Goal: Check status: Check status

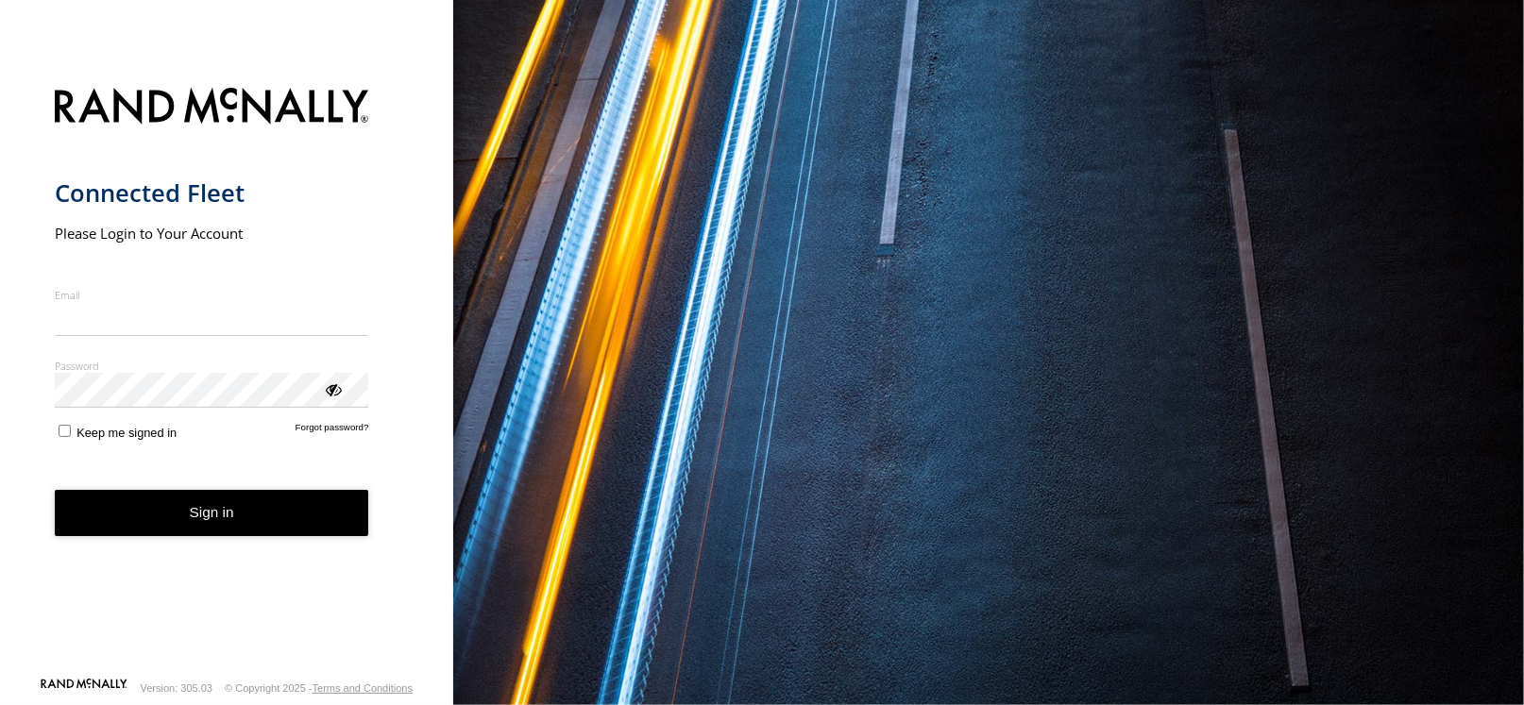
type input "**********"
click at [308, 536] on div "Sign in" at bounding box center [212, 513] width 314 height 46
click at [304, 523] on button "Sign in" at bounding box center [212, 513] width 314 height 46
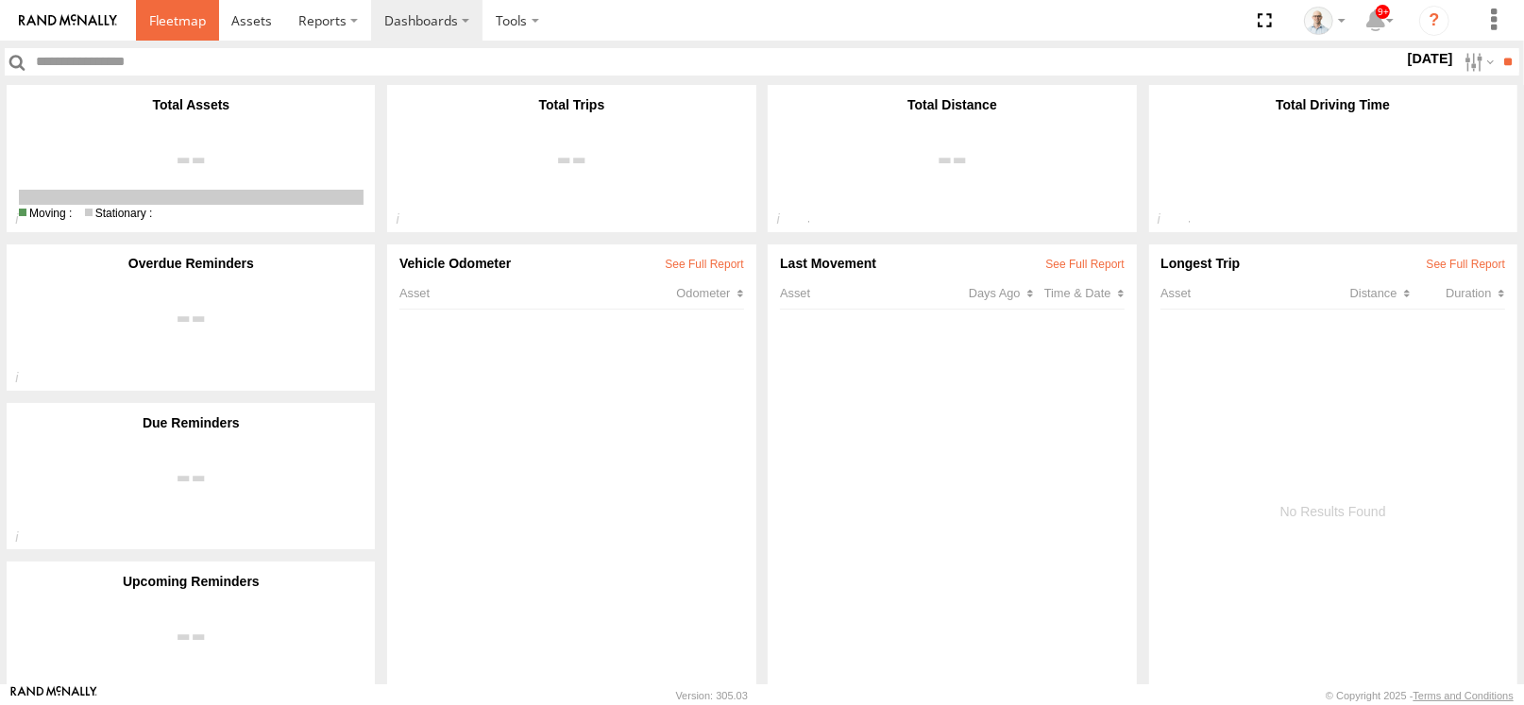
click at [194, 15] on span at bounding box center [177, 20] width 57 height 18
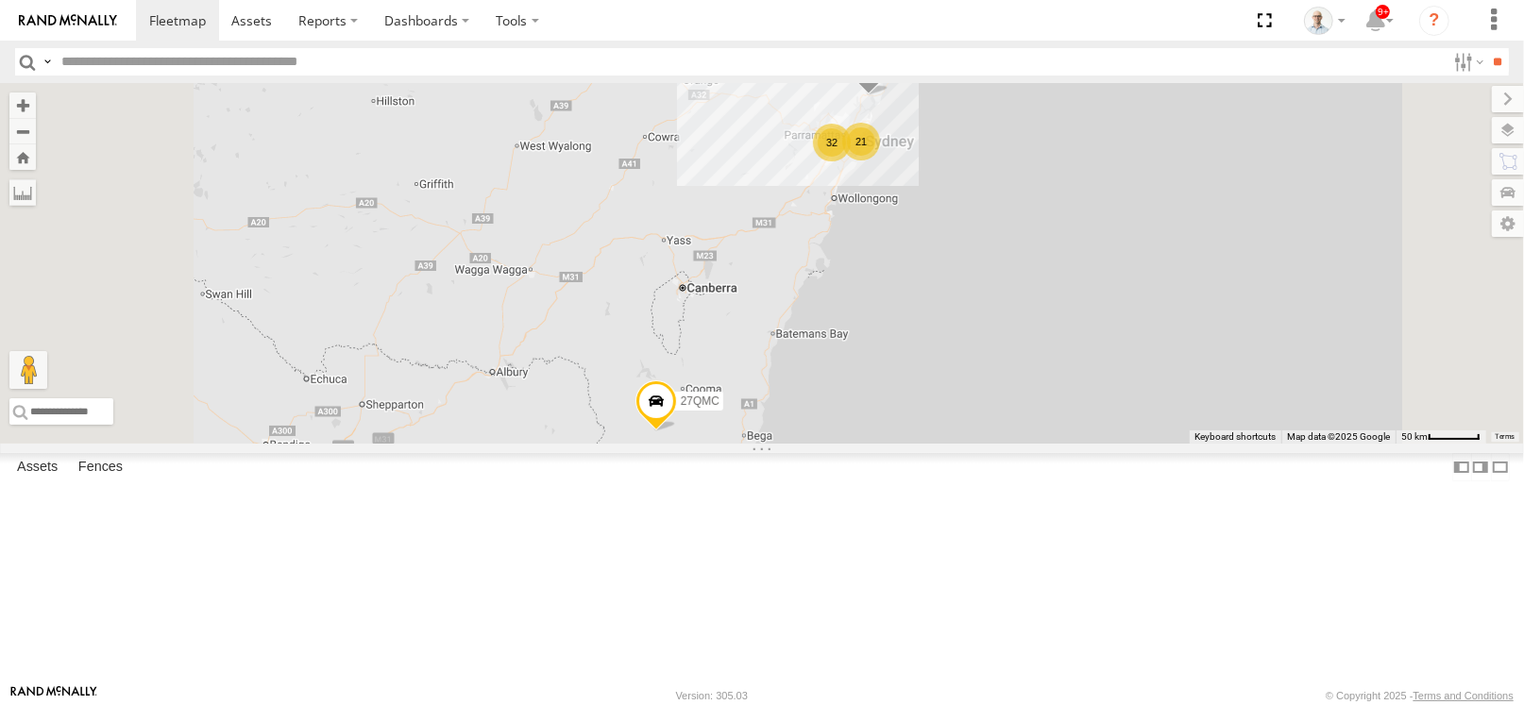
click at [851, 161] on div "32" at bounding box center [832, 143] width 38 height 38
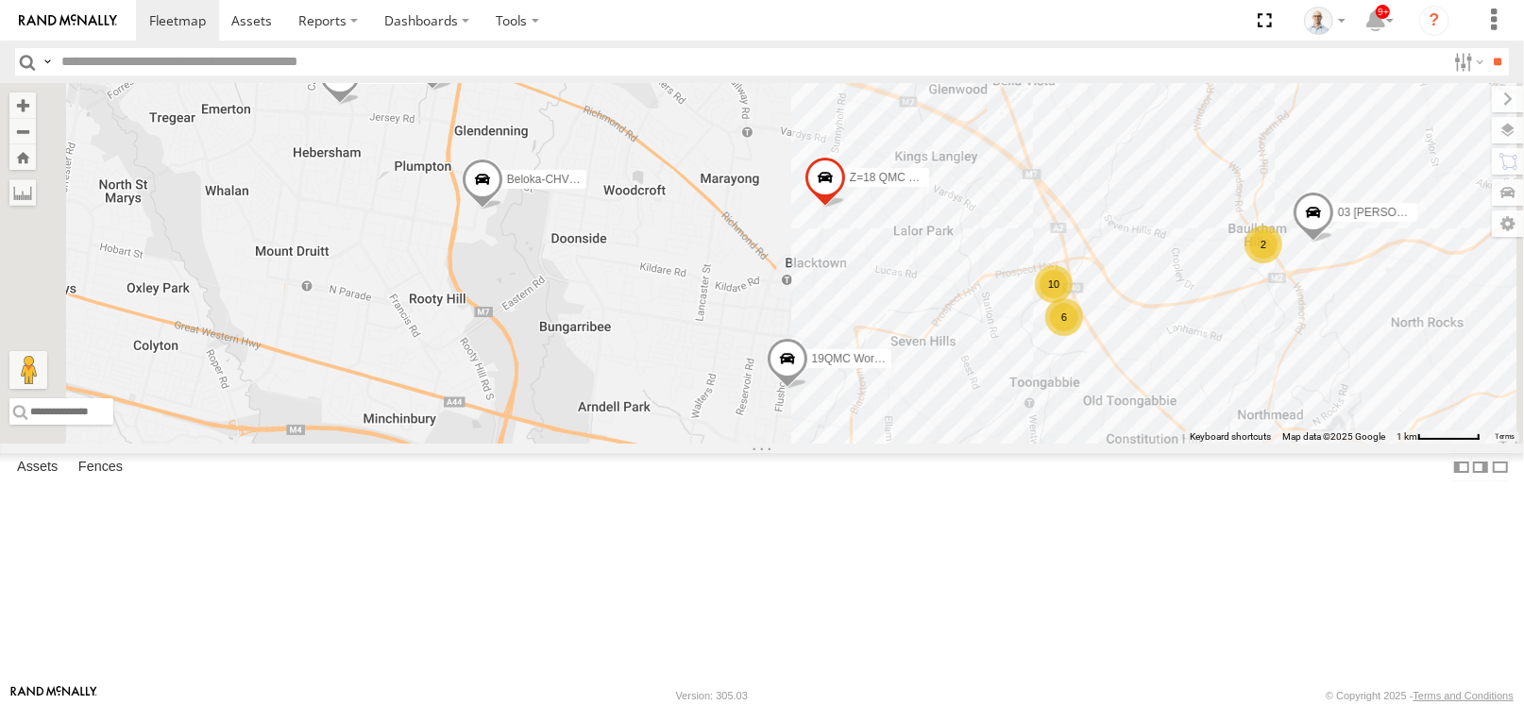
drag, startPoint x: 871, startPoint y: 238, endPoint x: 918, endPoint y: 275, distance: 59.9
click at [918, 275] on div "15 QMC-Spare 27QMC # KS75A 01 [PERSON_NAME]-EKV93V 19QMC Workshop 06QMC -Spare …" at bounding box center [762, 263] width 1524 height 361
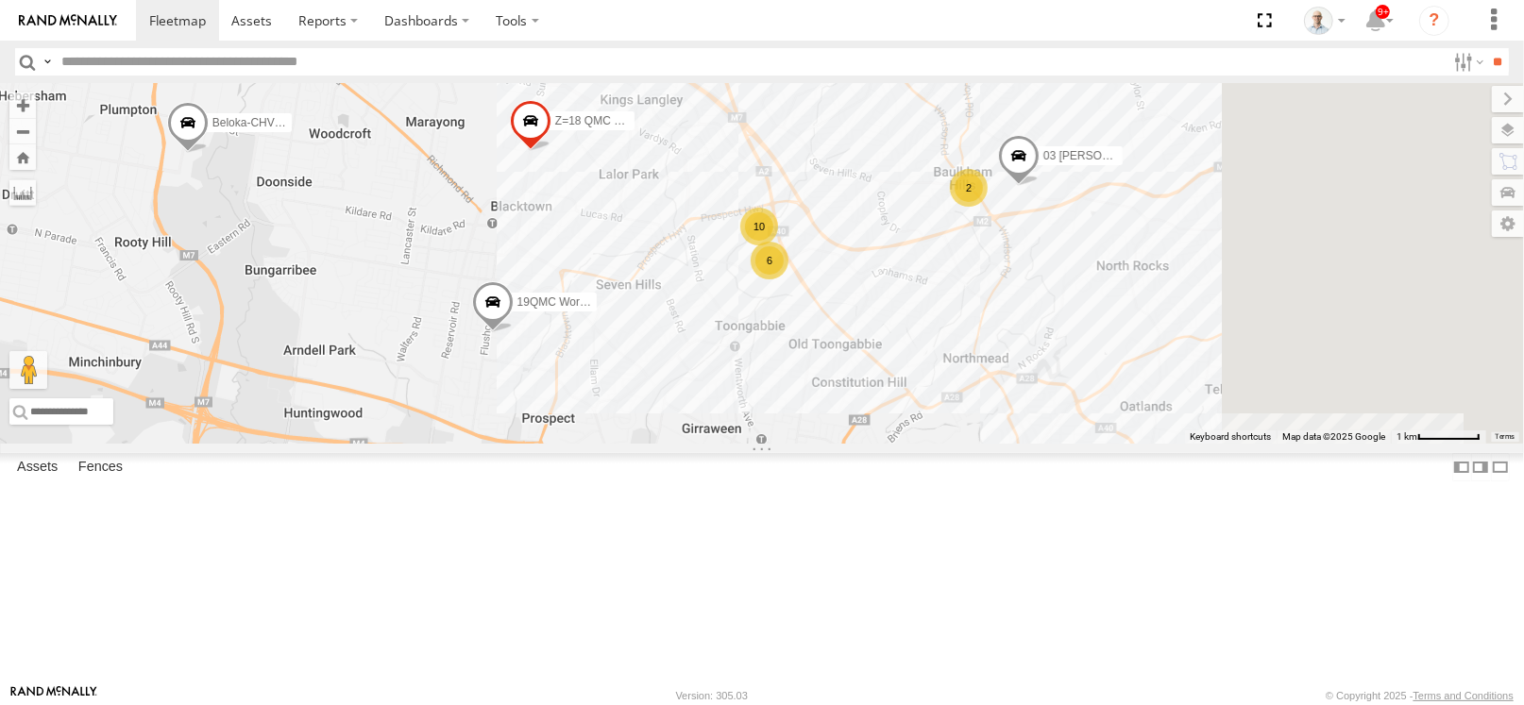
drag, startPoint x: 807, startPoint y: 332, endPoint x: 701, endPoint y: 315, distance: 108.0
click at [701, 315] on div "15 QMC-Spare 27QMC # KS75A 01 [PERSON_NAME]-EKV93V 19QMC Workshop 06QMC -Spare …" at bounding box center [762, 263] width 1524 height 361
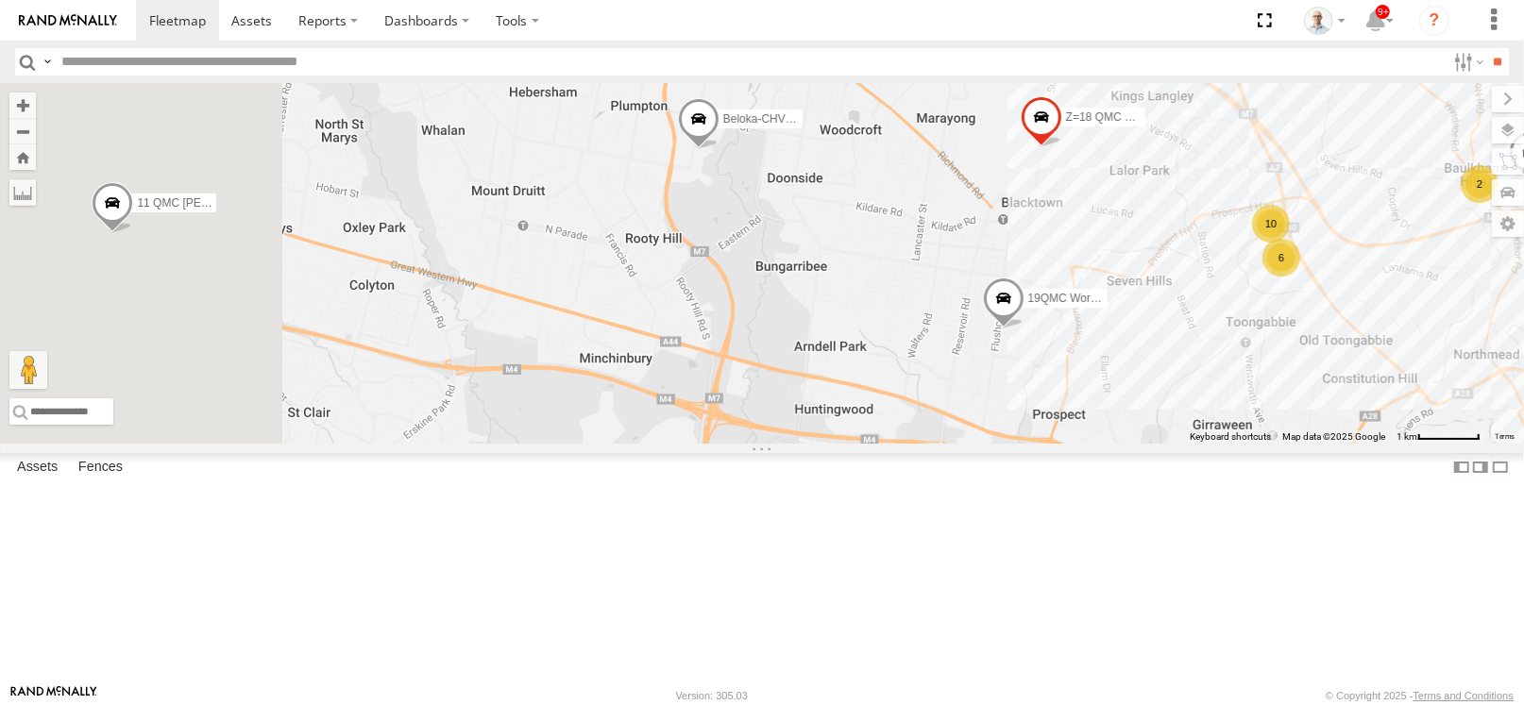
drag, startPoint x: 701, startPoint y: 307, endPoint x: 1226, endPoint y: 302, distance: 525.0
click at [1226, 302] on div "15 QMC-Spare 27QMC # KS75A 01 [PERSON_NAME]-EKV93V 19QMC Workshop 06QMC -Spare …" at bounding box center [762, 263] width 1524 height 361
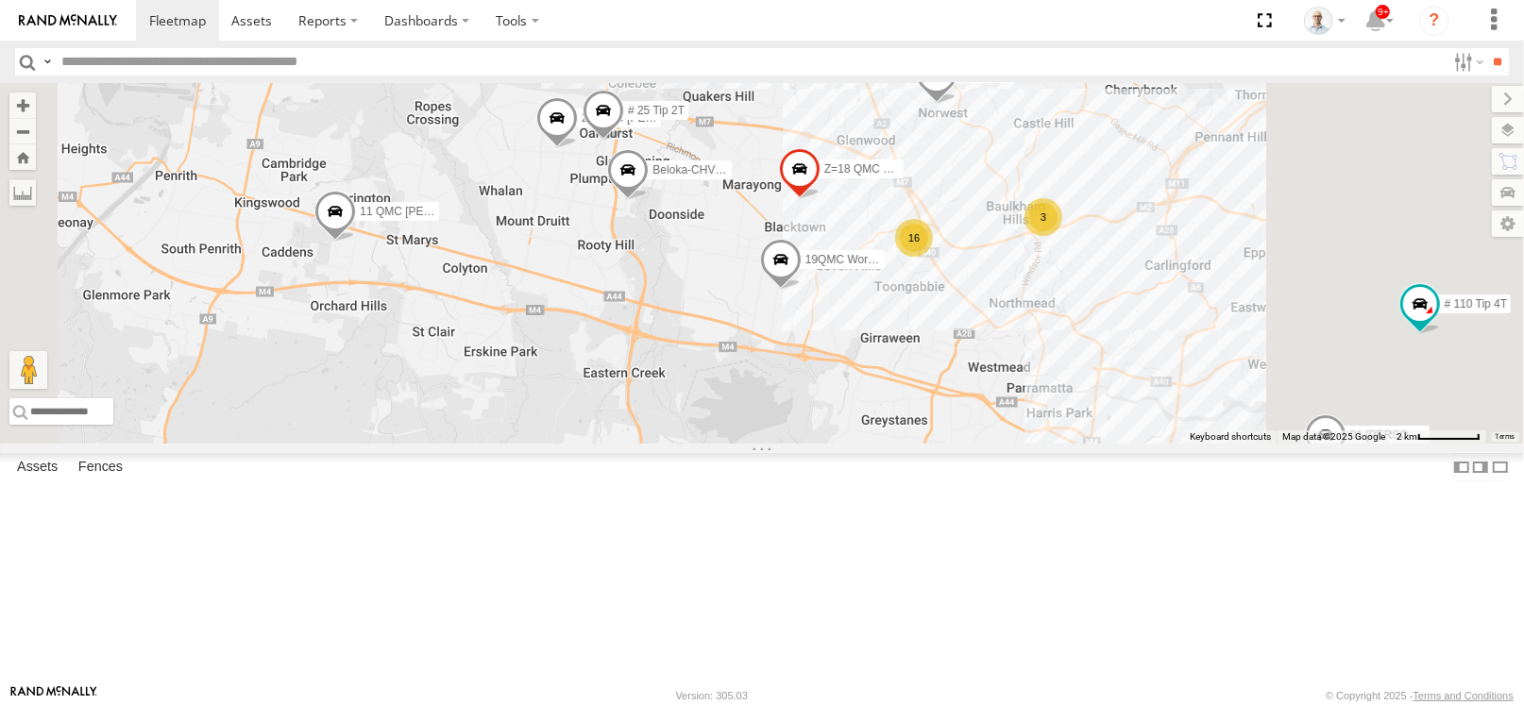
drag, startPoint x: 1042, startPoint y: 399, endPoint x: 994, endPoint y: 406, distance: 48.6
click at [994, 406] on div "15 QMC-Spare 27QMC # KS75A 01 [PERSON_NAME]-EKV93V 19QMC Workshop 06QMC -Spare …" at bounding box center [762, 263] width 1524 height 361
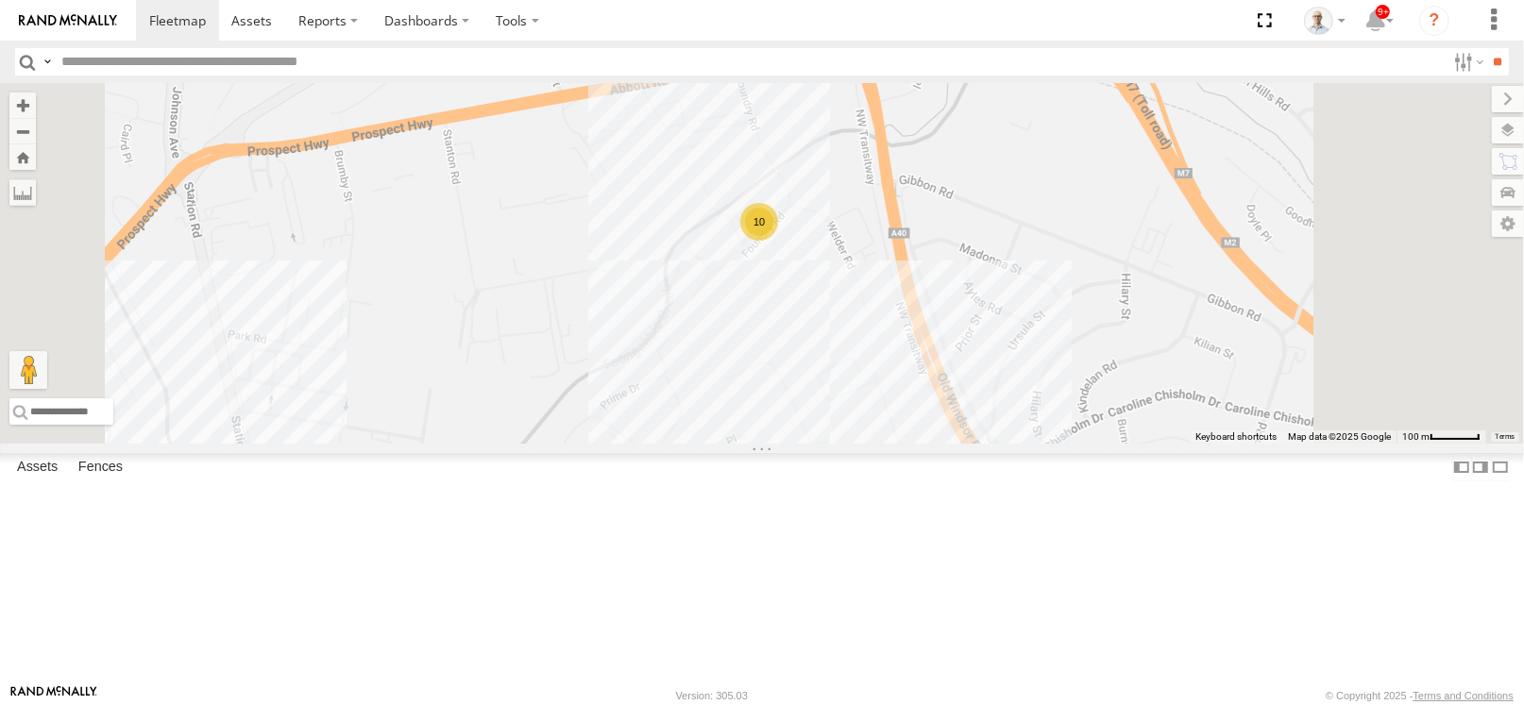
drag, startPoint x: 1098, startPoint y: 457, endPoint x: 1088, endPoint y: 442, distance: 18.3
click at [1088, 442] on div "15 QMC-Spare 27QMC # KS75A 01 [PERSON_NAME]-EKV93V 19QMC Workshop 06QMC -Spare …" at bounding box center [762, 263] width 1524 height 361
click at [189, 29] on span at bounding box center [177, 20] width 57 height 18
